Goal: Use online tool/utility: Use online tool/utility

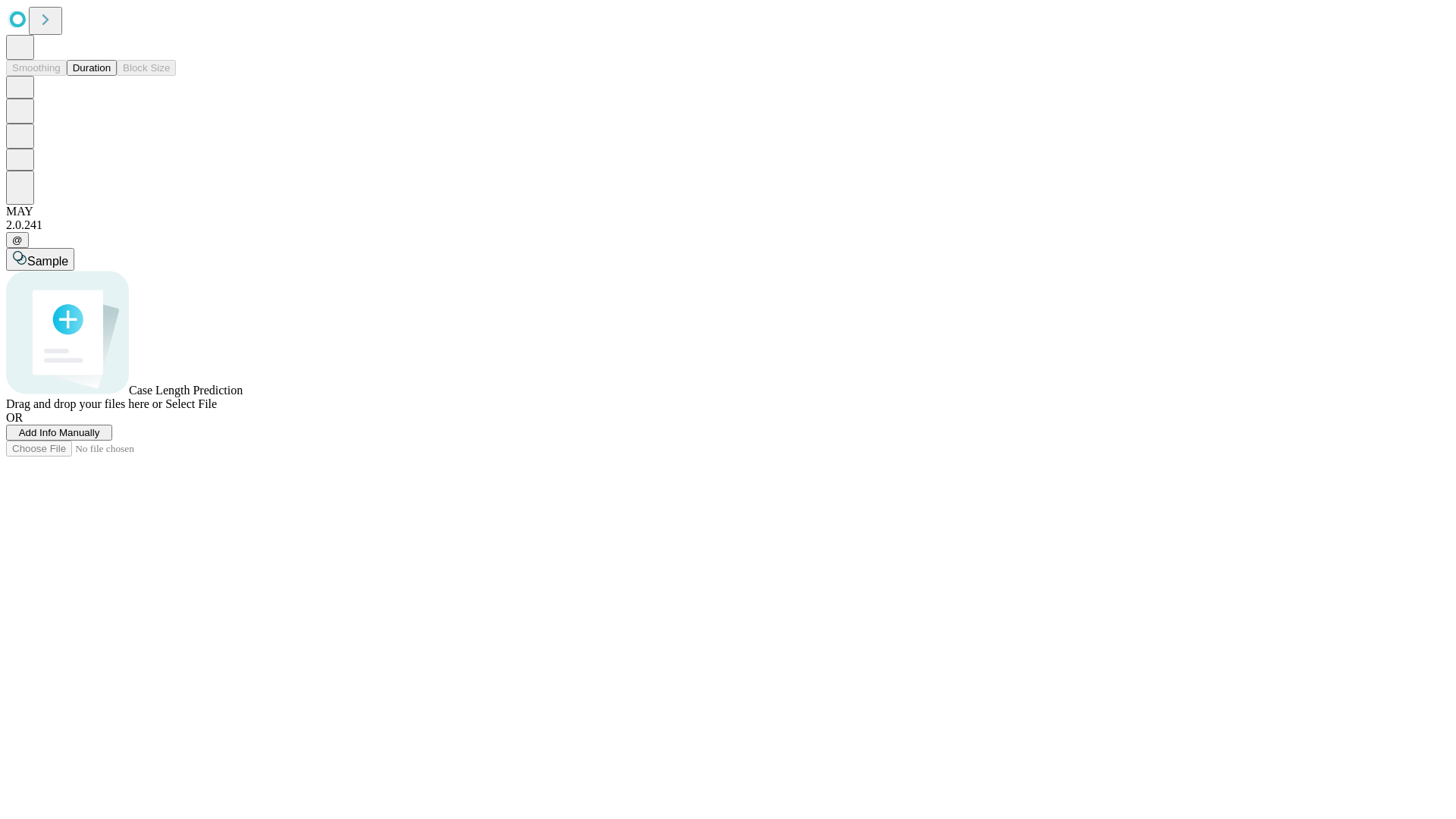
click at [111, 76] on button "Duration" at bounding box center [92, 68] width 50 height 16
click at [217, 410] on span "Select File" at bounding box center [191, 403] width 52 height 13
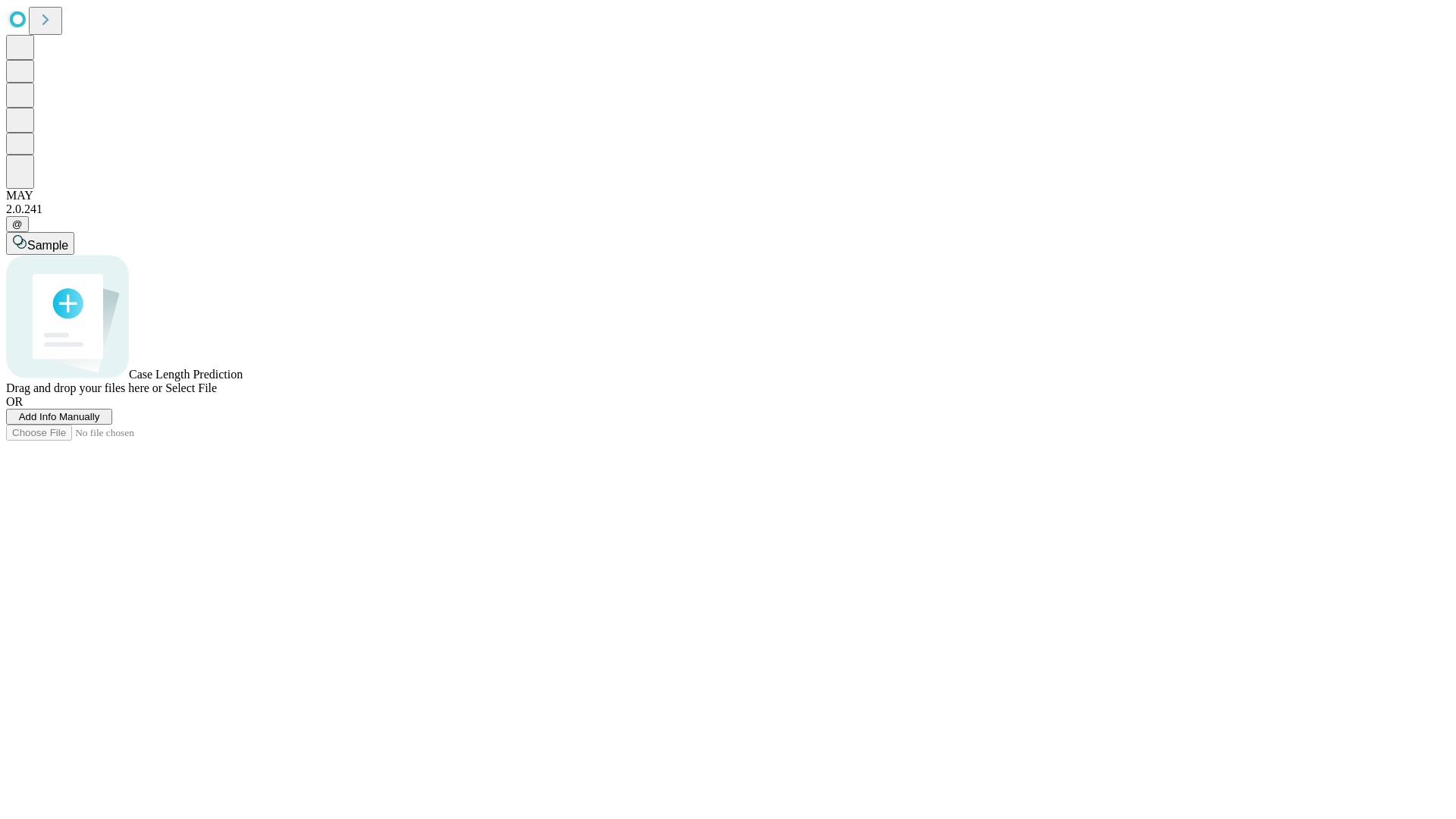
click at [217, 394] on span "Select File" at bounding box center [191, 387] width 52 height 13
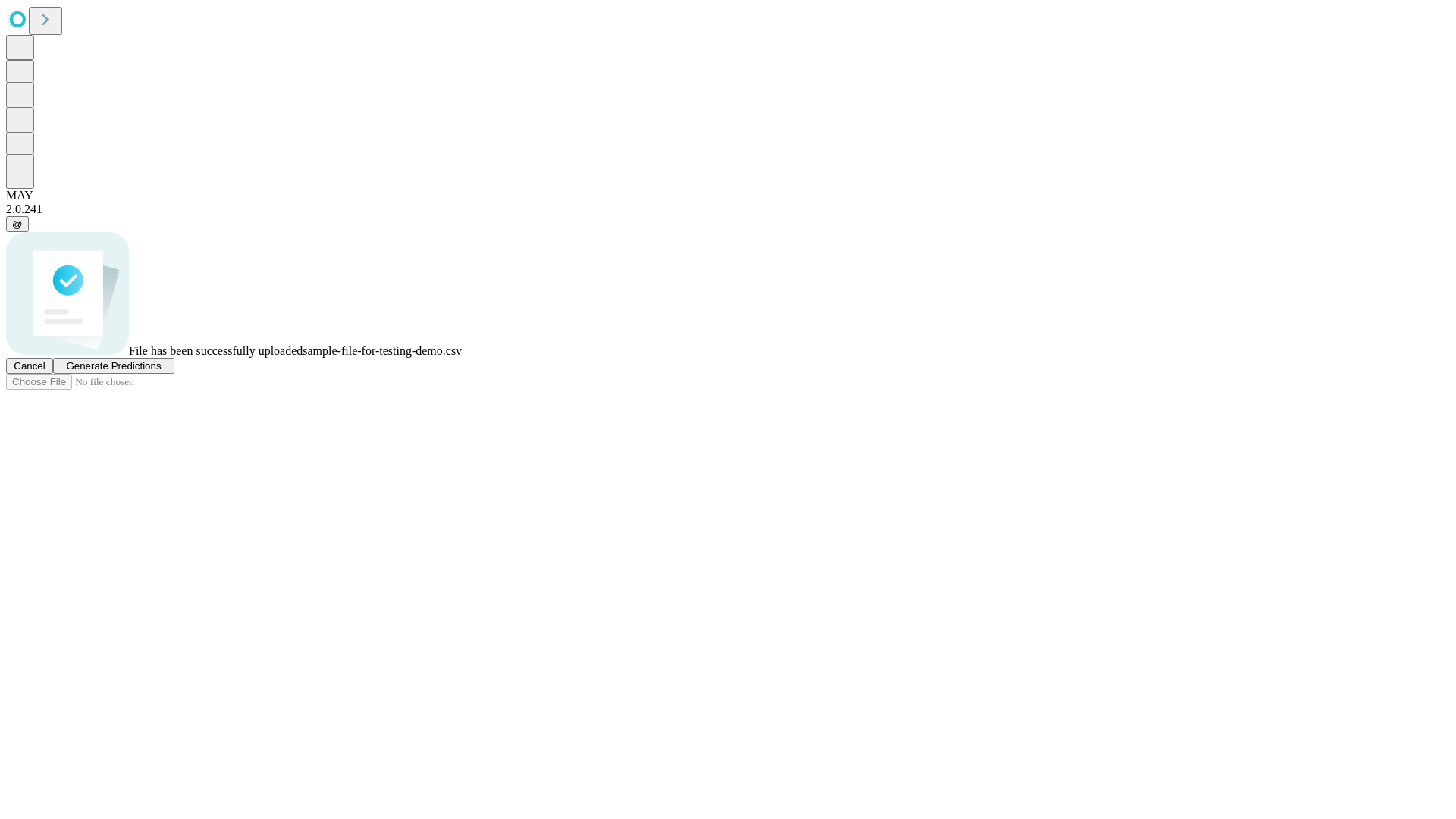
click at [161, 371] on span "Generate Predictions" at bounding box center [113, 366] width 95 height 12
